Goal: Task Accomplishment & Management: Use online tool/utility

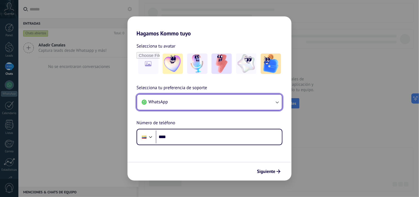
click at [277, 101] on icon "button" at bounding box center [277, 102] width 6 height 6
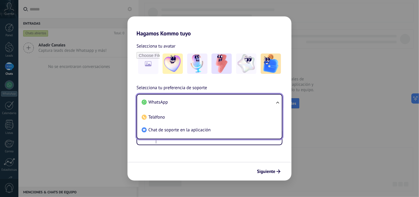
click at [166, 101] on span "WhatsApp" at bounding box center [157, 102] width 19 height 6
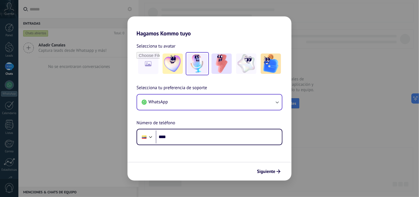
click at [195, 62] on img at bounding box center [197, 63] width 20 height 20
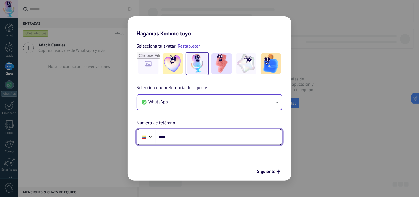
click at [179, 137] on input "****" at bounding box center [219, 136] width 126 height 13
type input "**********"
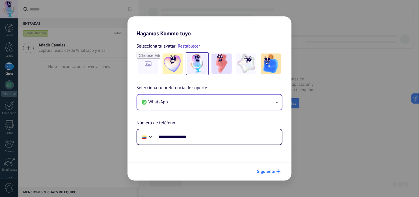
click at [262, 172] on span "Siguiente" at bounding box center [266, 171] width 18 height 4
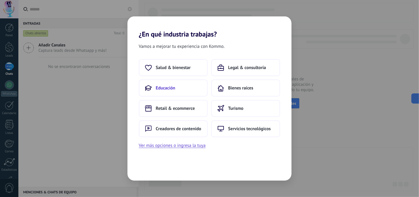
click at [171, 87] on span "Educación" at bounding box center [165, 88] width 19 height 6
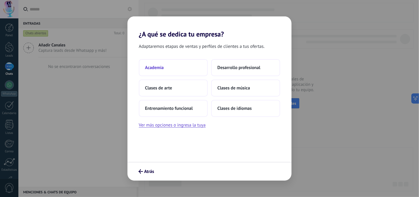
click at [162, 68] on span "Academia" at bounding box center [154, 68] width 19 height 6
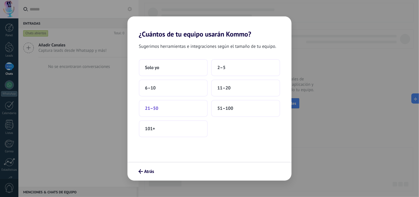
click at [158, 109] on span "21–50" at bounding box center [151, 108] width 13 height 6
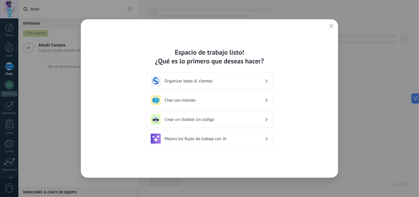
click at [226, 118] on h3 "Crear un chatbot sin código" at bounding box center [214, 119] width 100 height 5
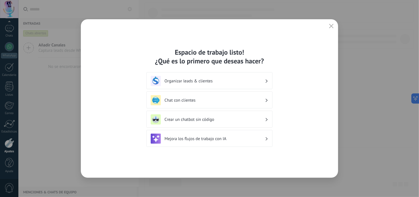
click at [156, 118] on img at bounding box center [156, 119] width 10 height 10
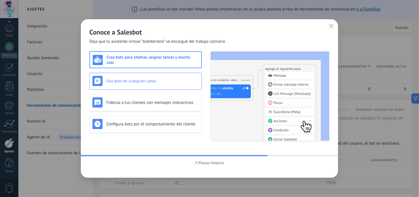
click at [147, 81] on h3 "Usa bots en cualquier canal" at bounding box center [152, 80] width 92 height 5
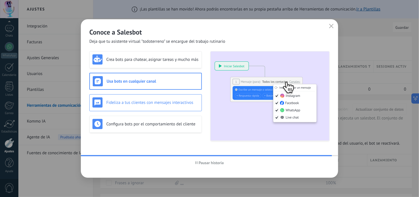
click at [143, 103] on h3 "Fideliza a tus clientes con mensajes interactivos" at bounding box center [152, 102] width 92 height 5
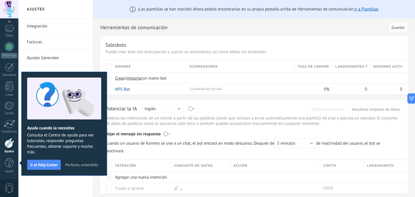
click at [87, 164] on span "Perfecto, entendido" at bounding box center [81, 164] width 33 height 4
